Goal: Task Accomplishment & Management: Use online tool/utility

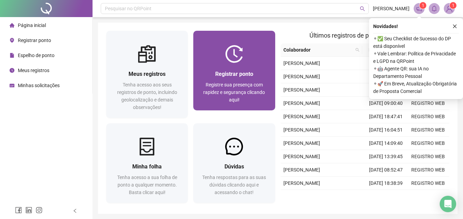
click at [242, 67] on div "Registrar ponto Registre sua presença com rapidez e segurança clicando aqui!" at bounding box center [233, 87] width 81 height 48
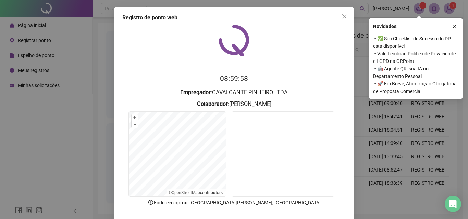
scroll to position [33, 0]
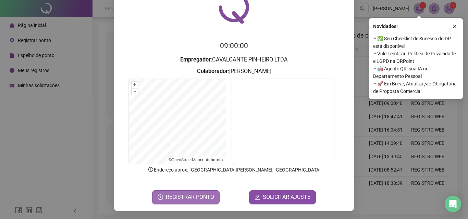
click at [198, 193] on button "REGISTRAR PONTO" at bounding box center [185, 198] width 67 height 14
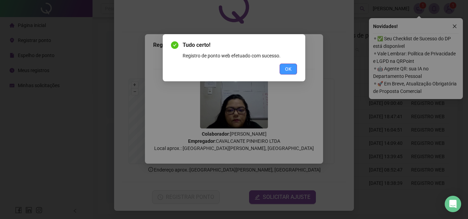
click at [287, 70] on span "OK" at bounding box center [288, 69] width 7 height 8
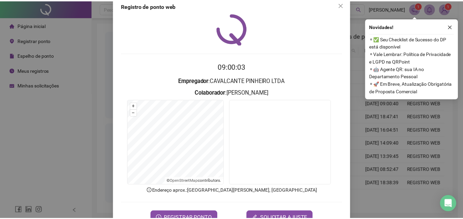
scroll to position [0, 0]
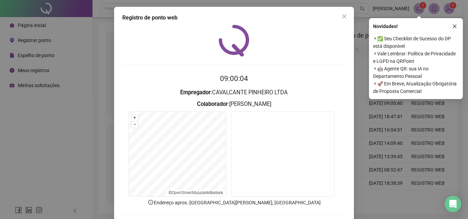
click at [342, 18] on icon "close" at bounding box center [343, 16] width 5 height 5
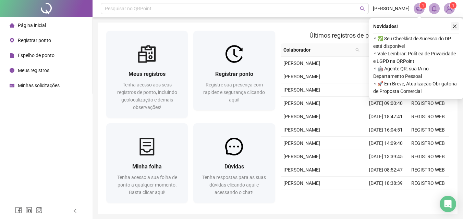
click at [455, 26] on icon "close" at bounding box center [454, 26] width 5 height 5
